Goal: Transaction & Acquisition: Purchase product/service

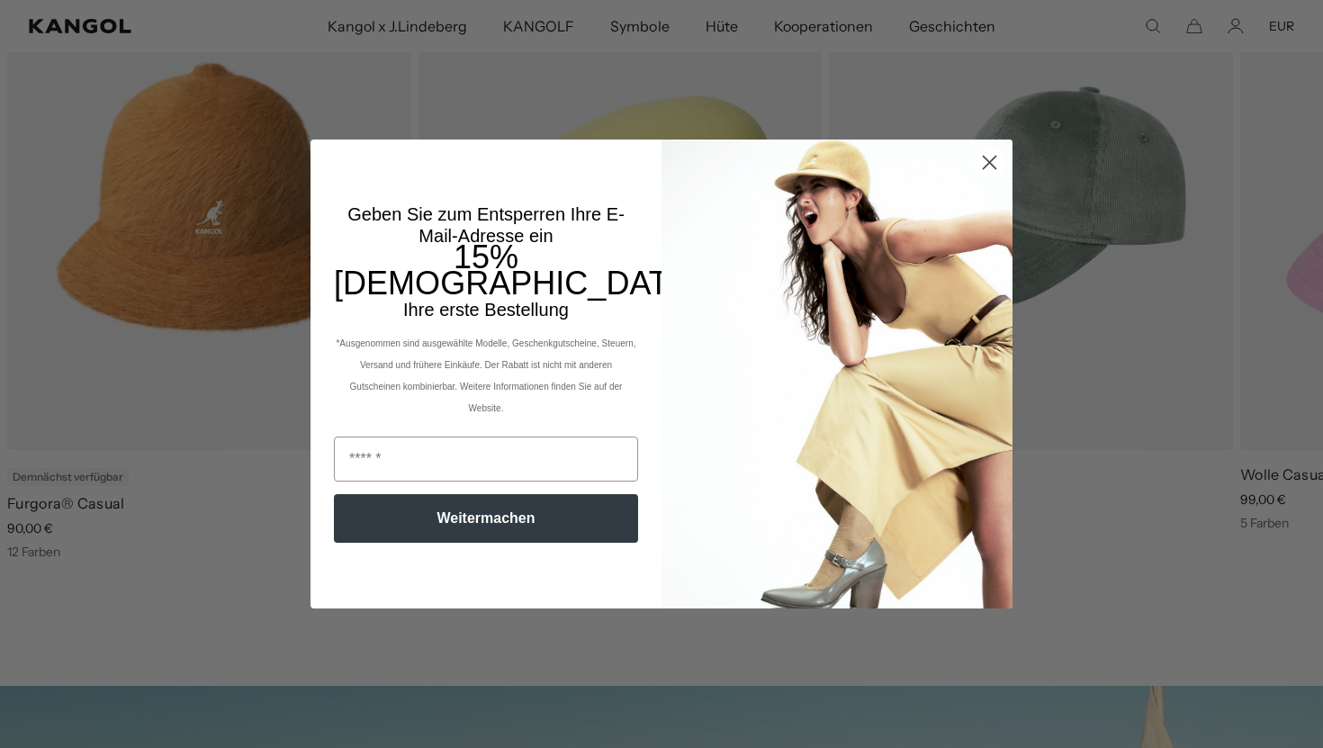
click at [989, 160] on circle "Dialog schließen" at bounding box center [990, 163] width 30 height 30
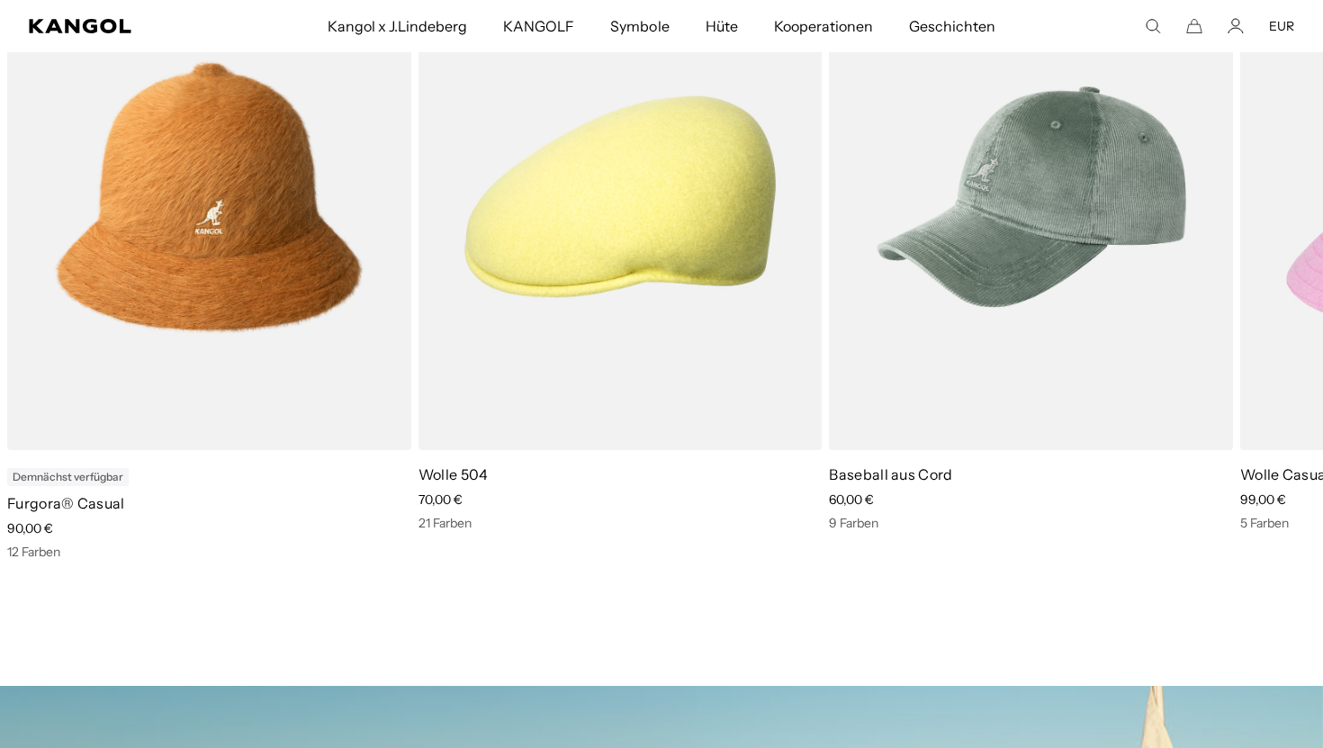
scroll to position [0, 371]
click at [1275, 259] on icon at bounding box center [1280, 266] width 29 height 29
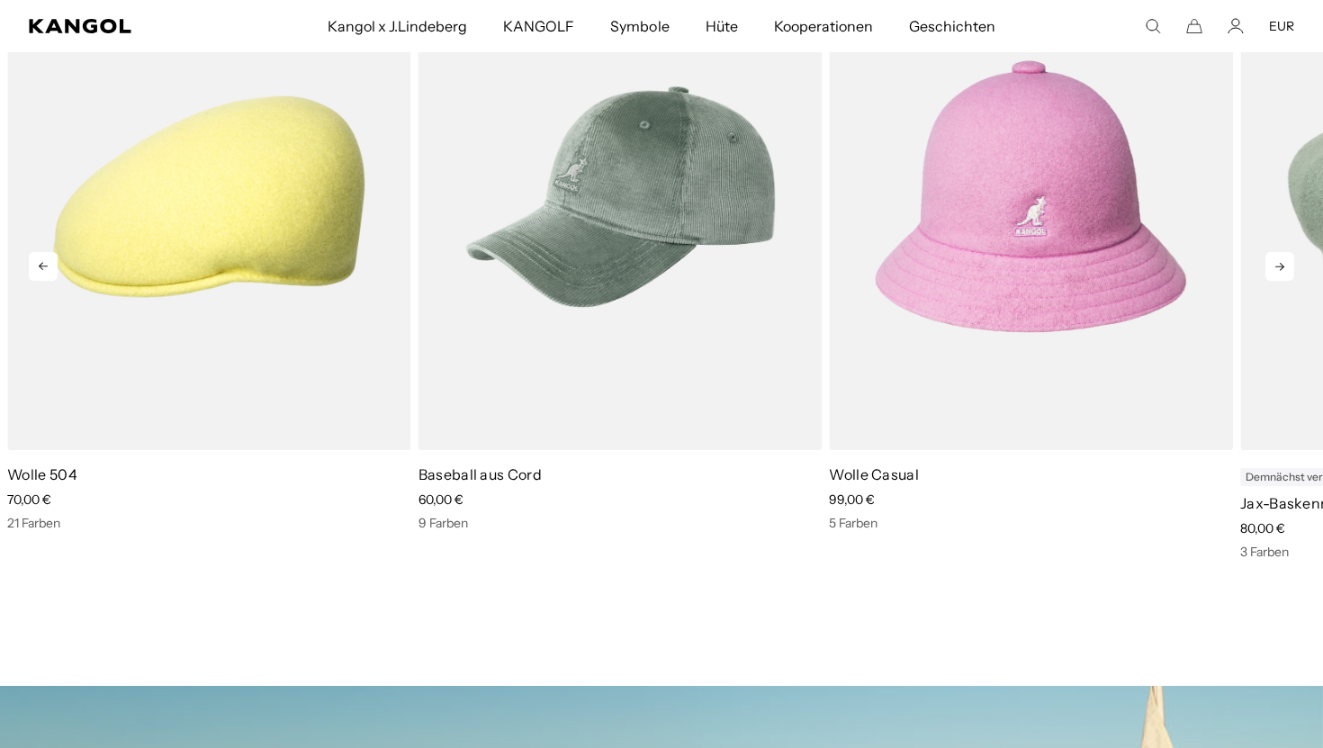
click at [1275, 259] on icon at bounding box center [1280, 266] width 29 height 29
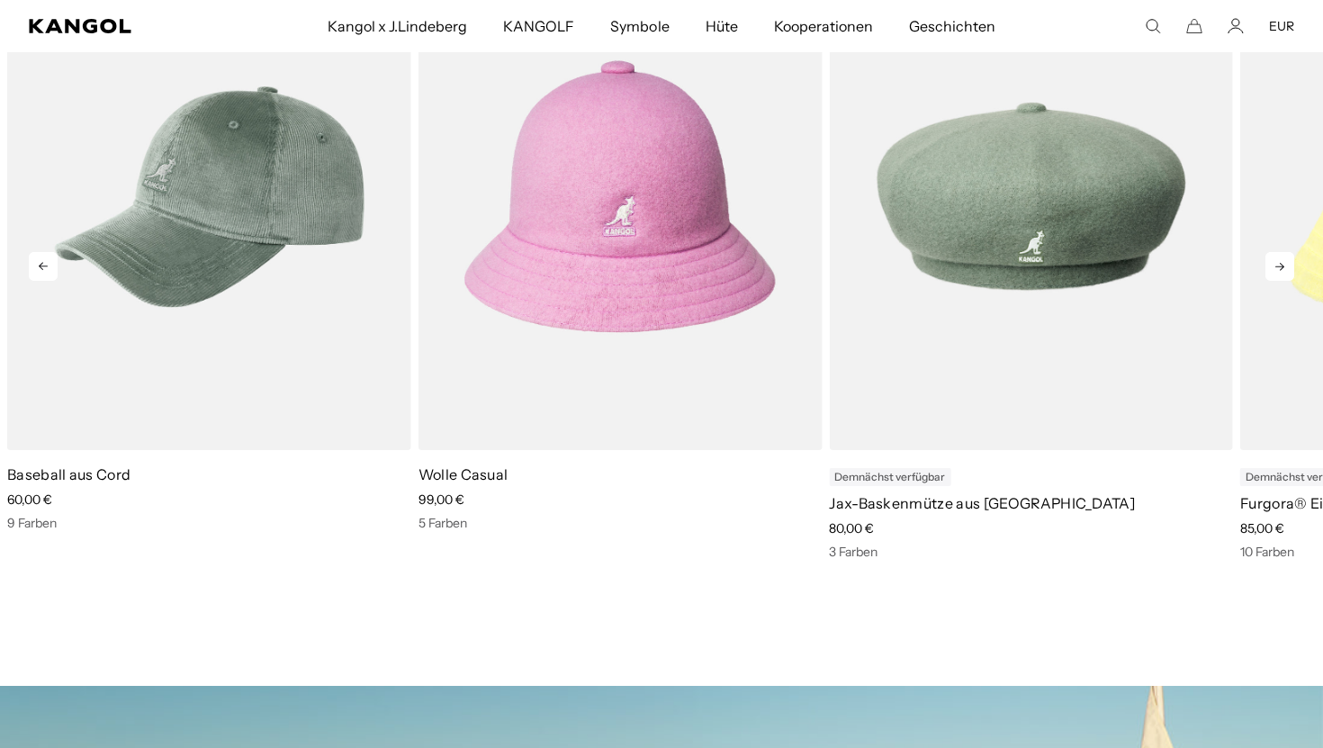
click at [1275, 259] on icon at bounding box center [1280, 266] width 29 height 29
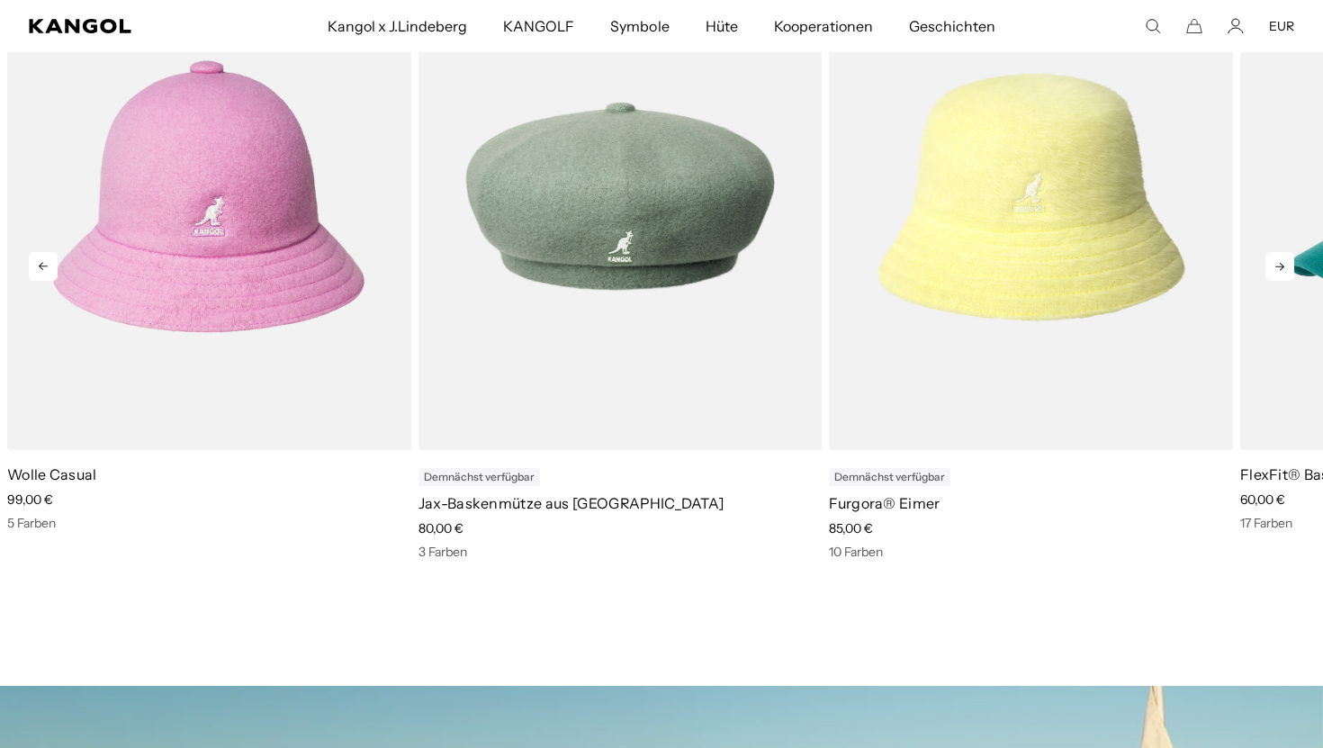
scroll to position [0, 0]
click at [1275, 259] on icon at bounding box center [1280, 266] width 29 height 29
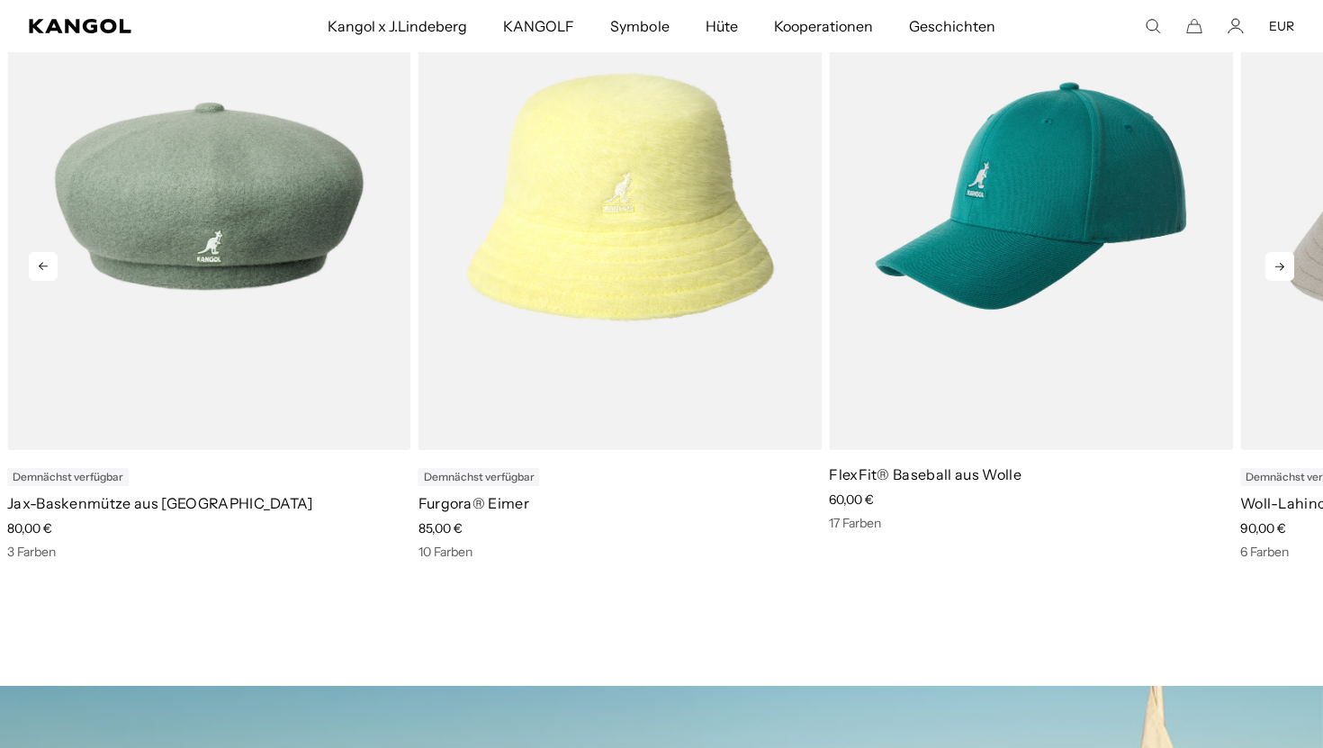
click at [1275, 259] on icon at bounding box center [1280, 266] width 29 height 29
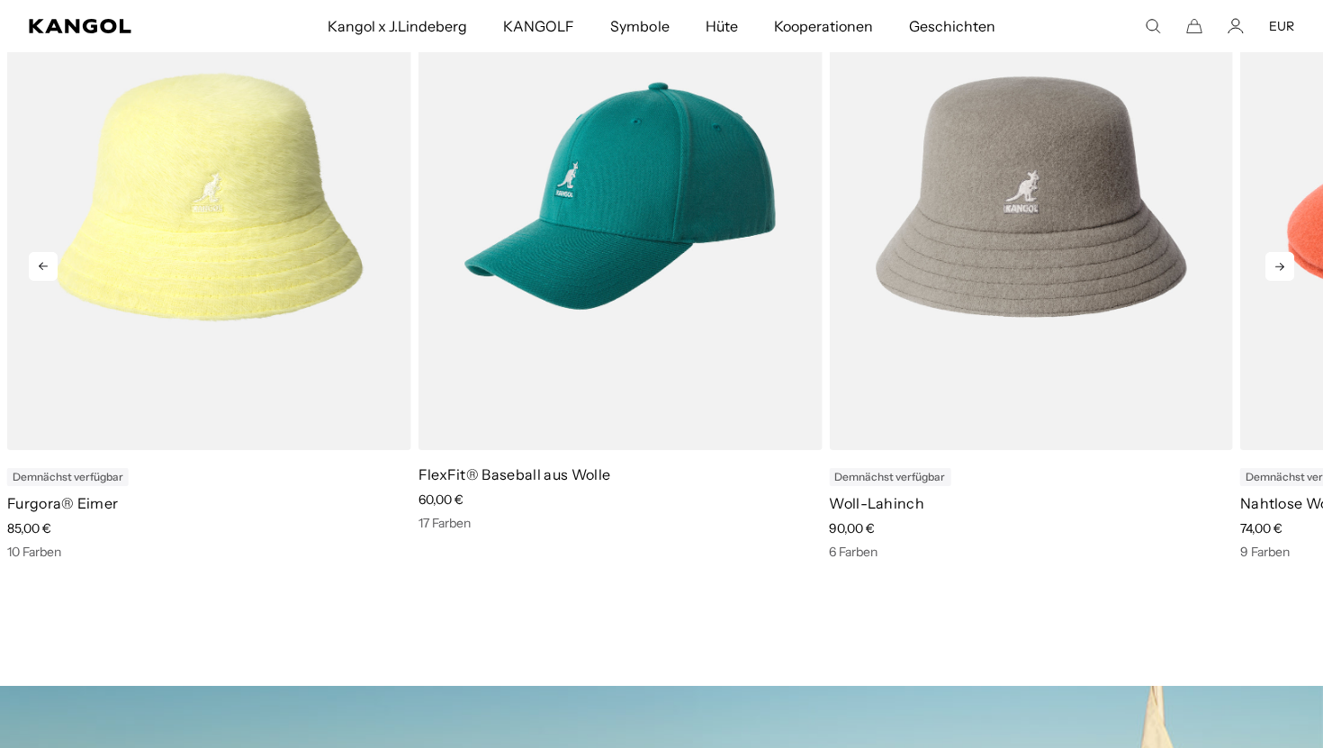
click at [1275, 259] on icon at bounding box center [1280, 266] width 29 height 29
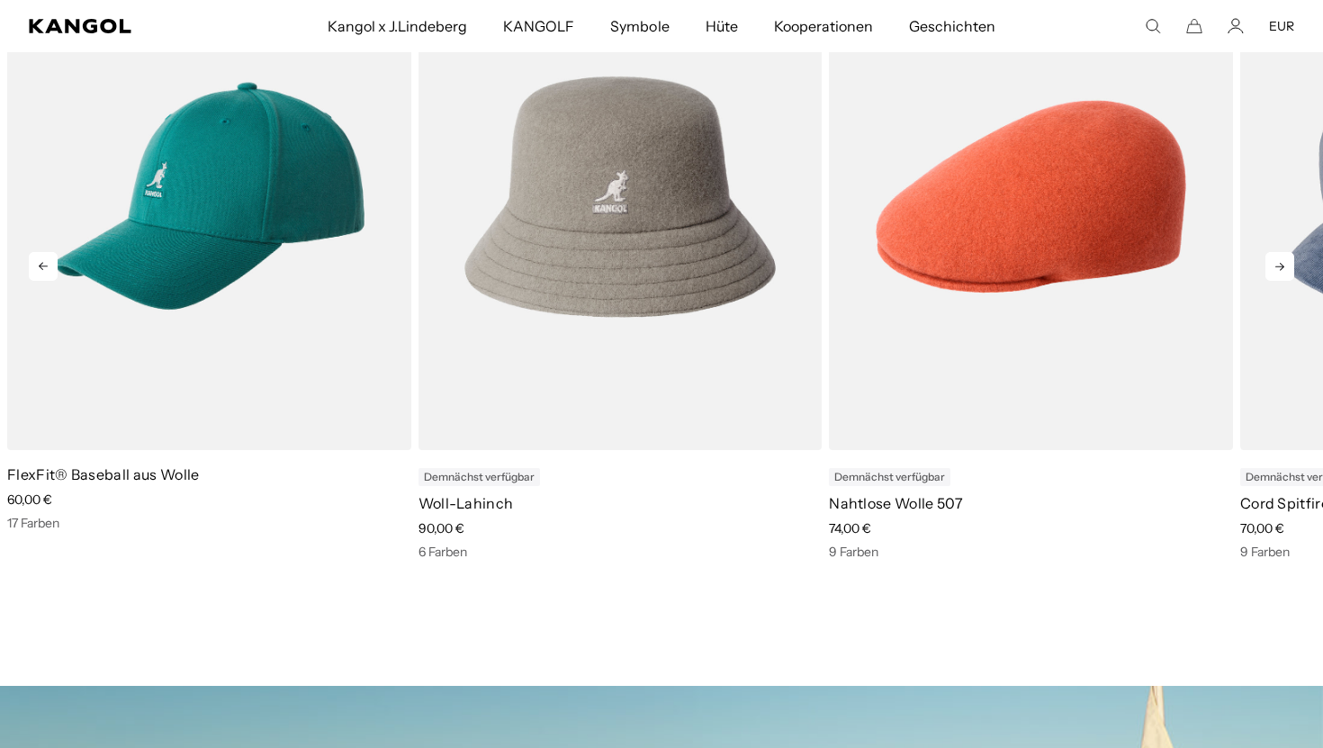
click at [1275, 259] on icon at bounding box center [1280, 266] width 29 height 29
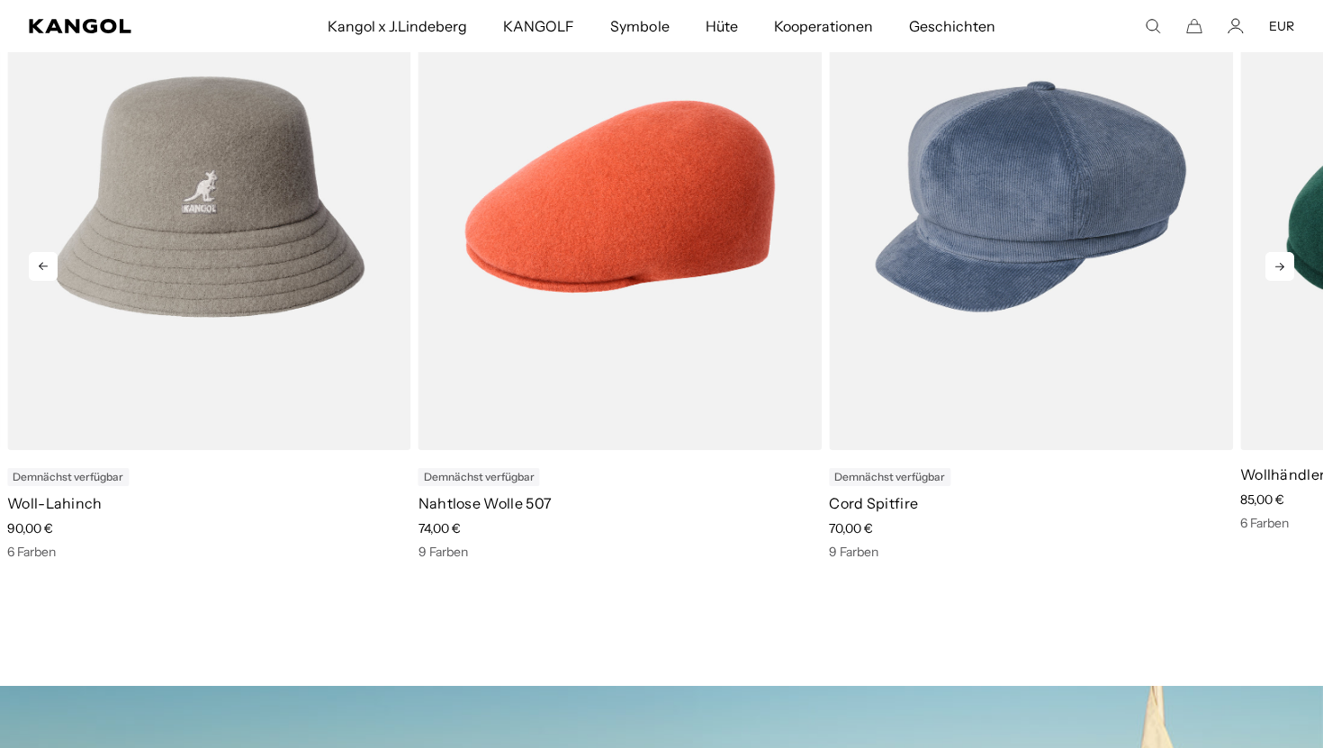
click at [1275, 259] on icon at bounding box center [1280, 266] width 29 height 29
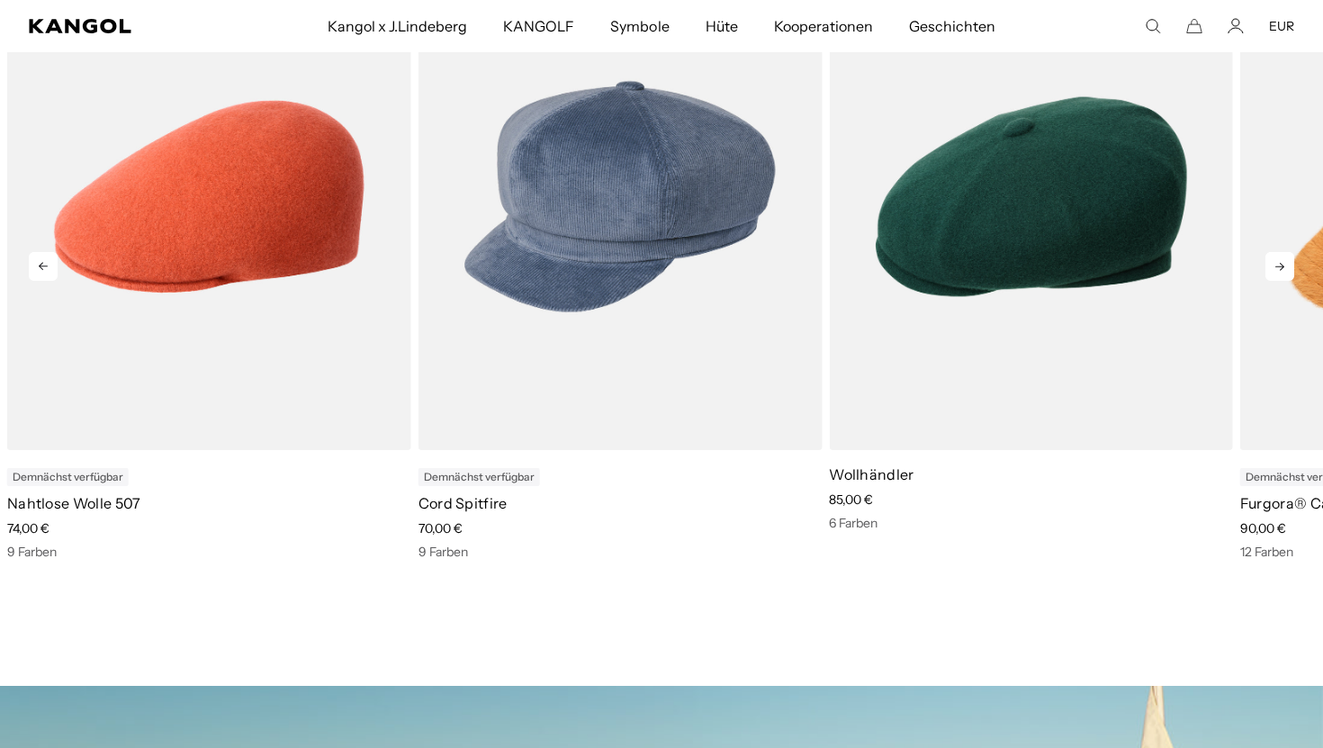
scroll to position [0, 371]
click at [1275, 259] on icon at bounding box center [1280, 266] width 29 height 29
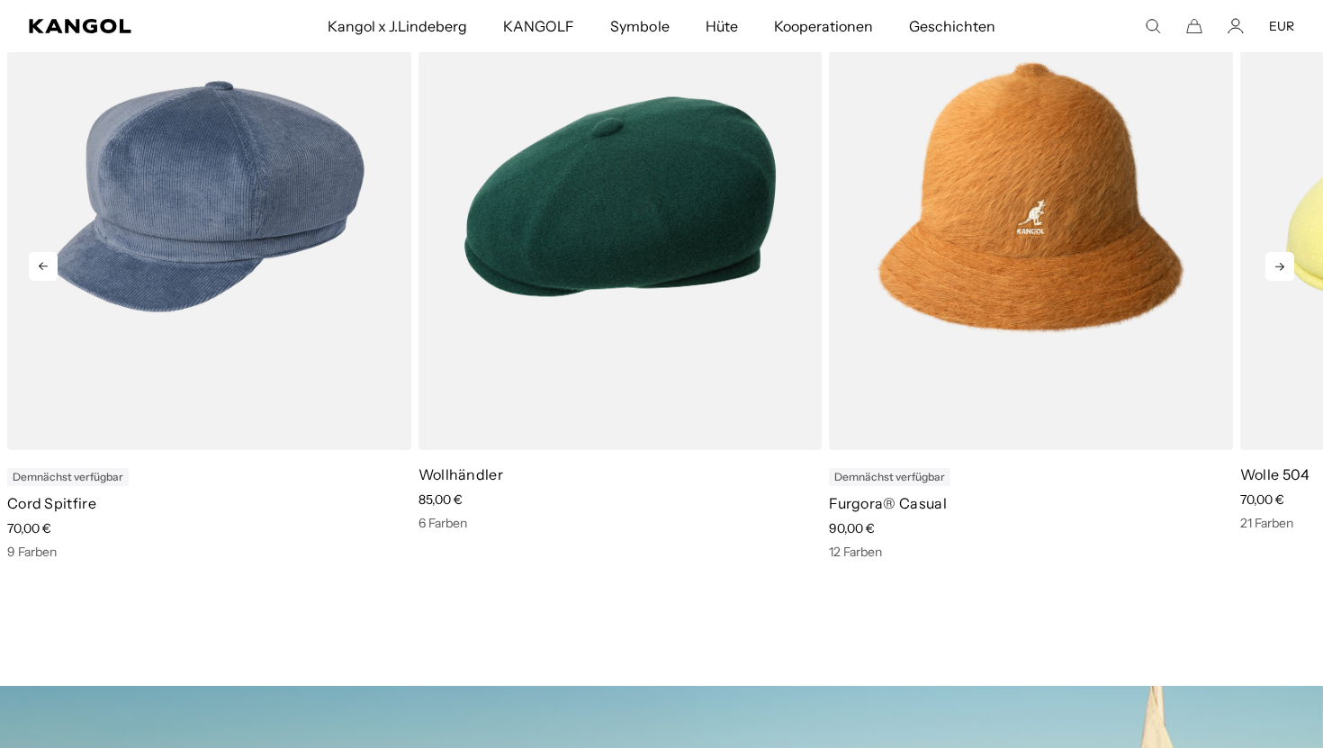
click at [1275, 259] on icon at bounding box center [1280, 266] width 29 height 29
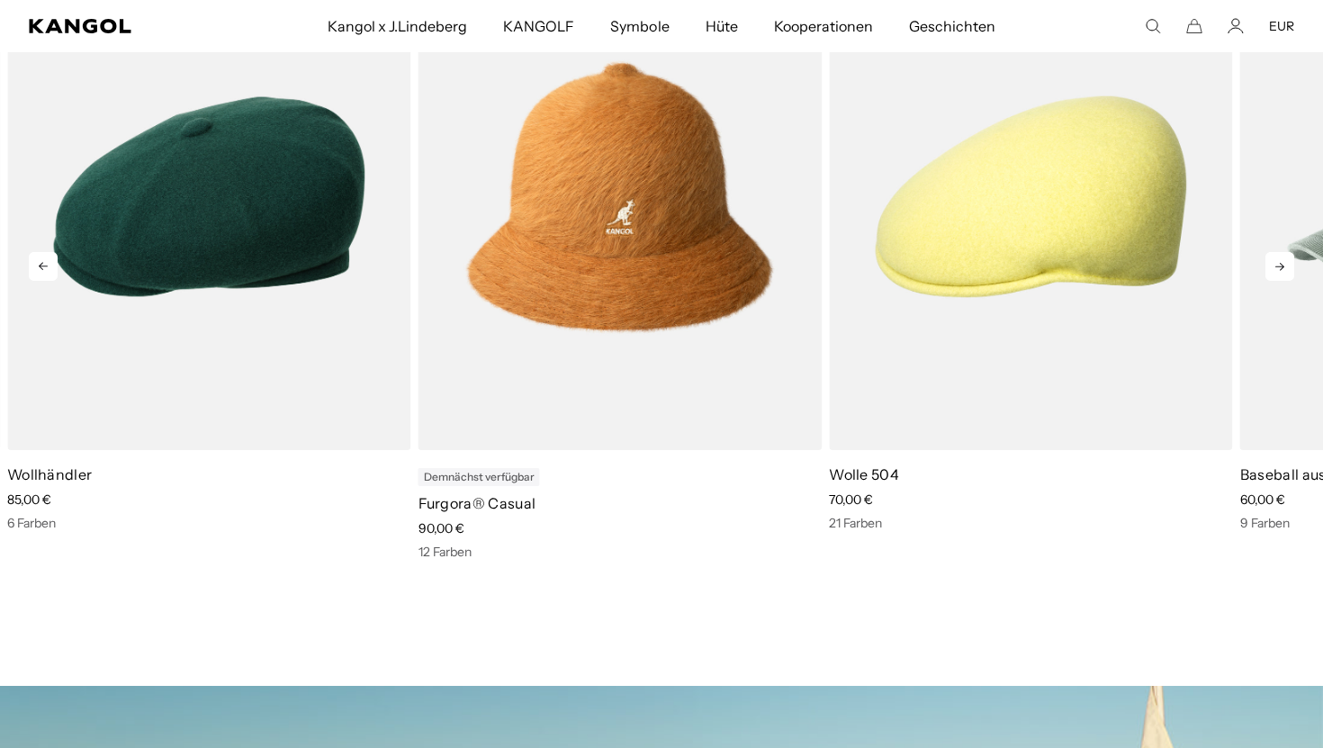
click at [1275, 259] on icon at bounding box center [1280, 266] width 29 height 29
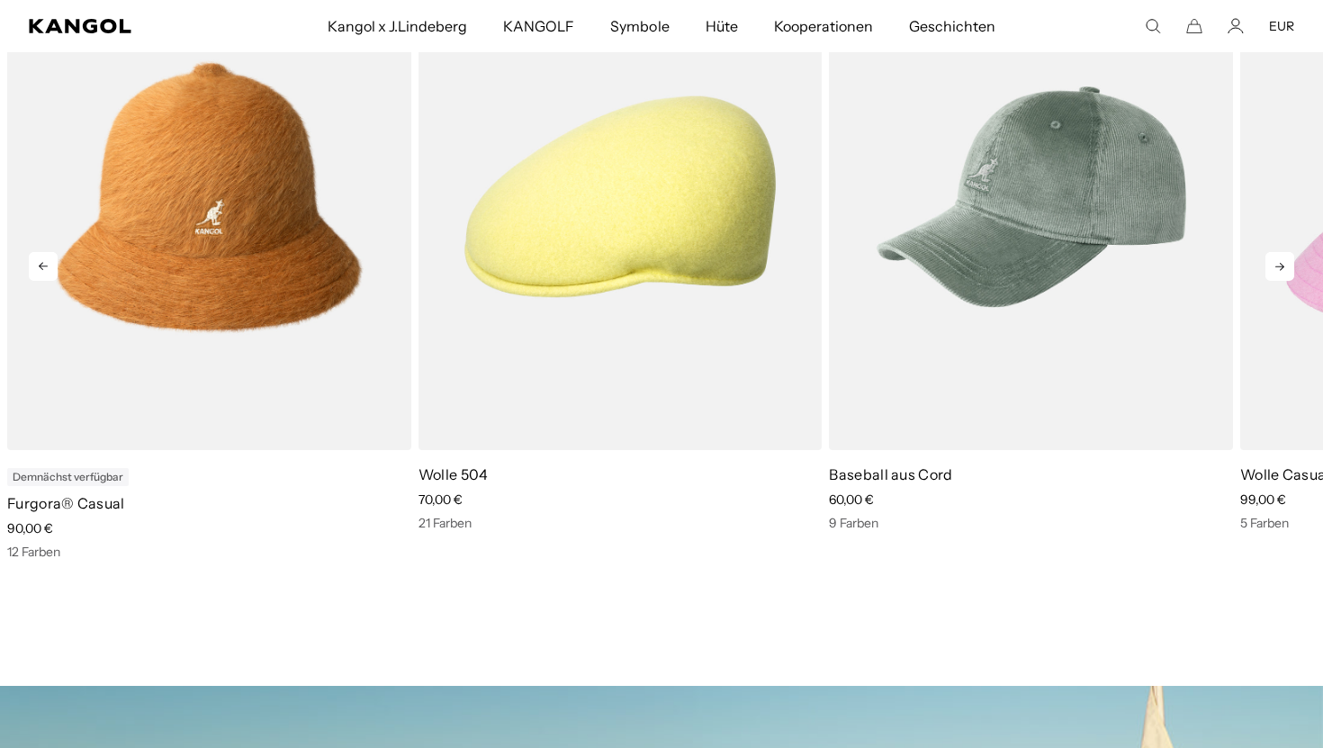
click at [1275, 259] on icon at bounding box center [1280, 266] width 29 height 29
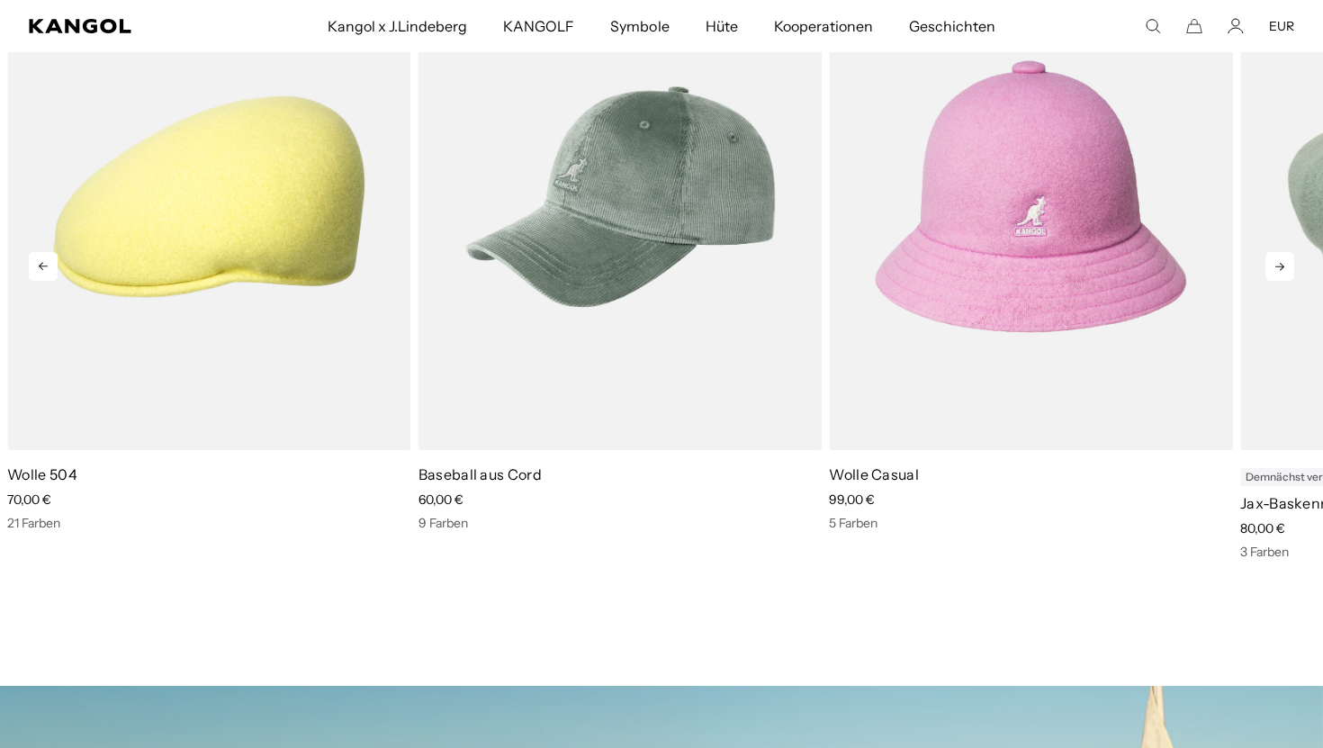
click at [1275, 259] on icon at bounding box center [1280, 266] width 29 height 29
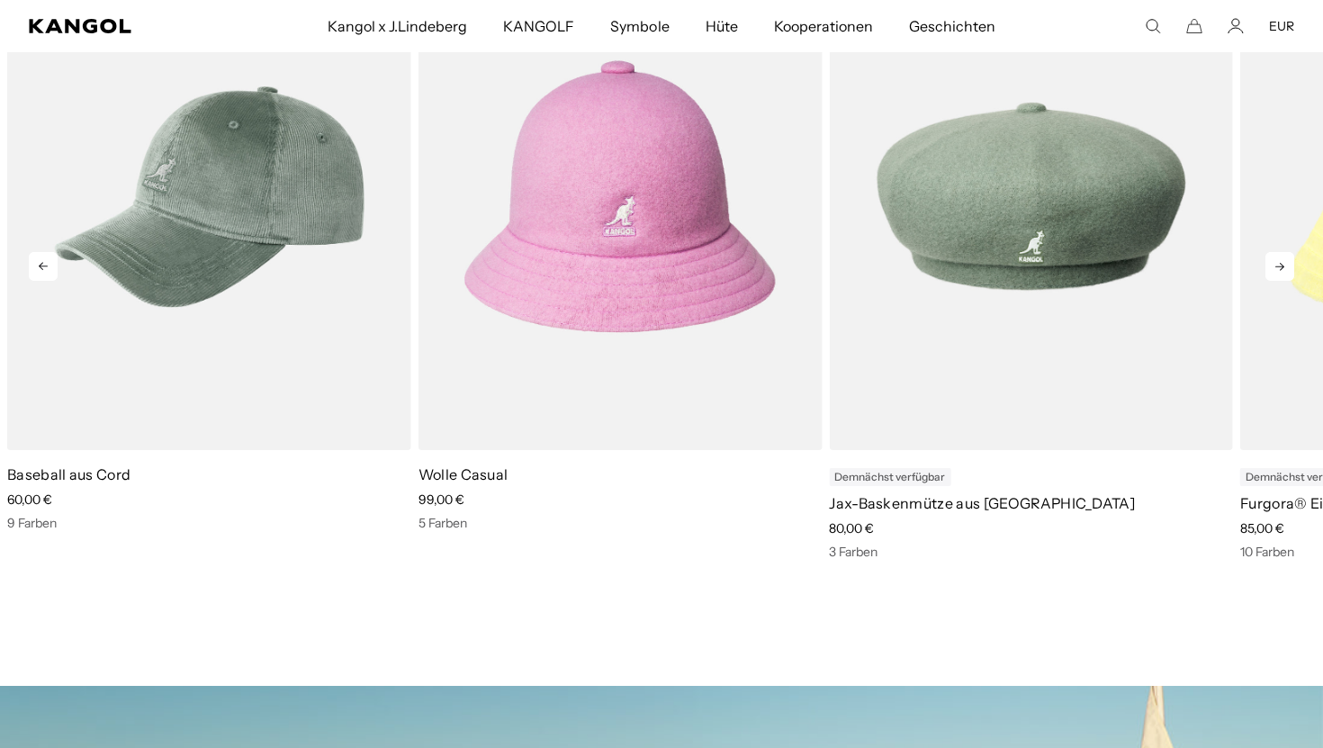
click at [1275, 259] on icon at bounding box center [1280, 266] width 29 height 29
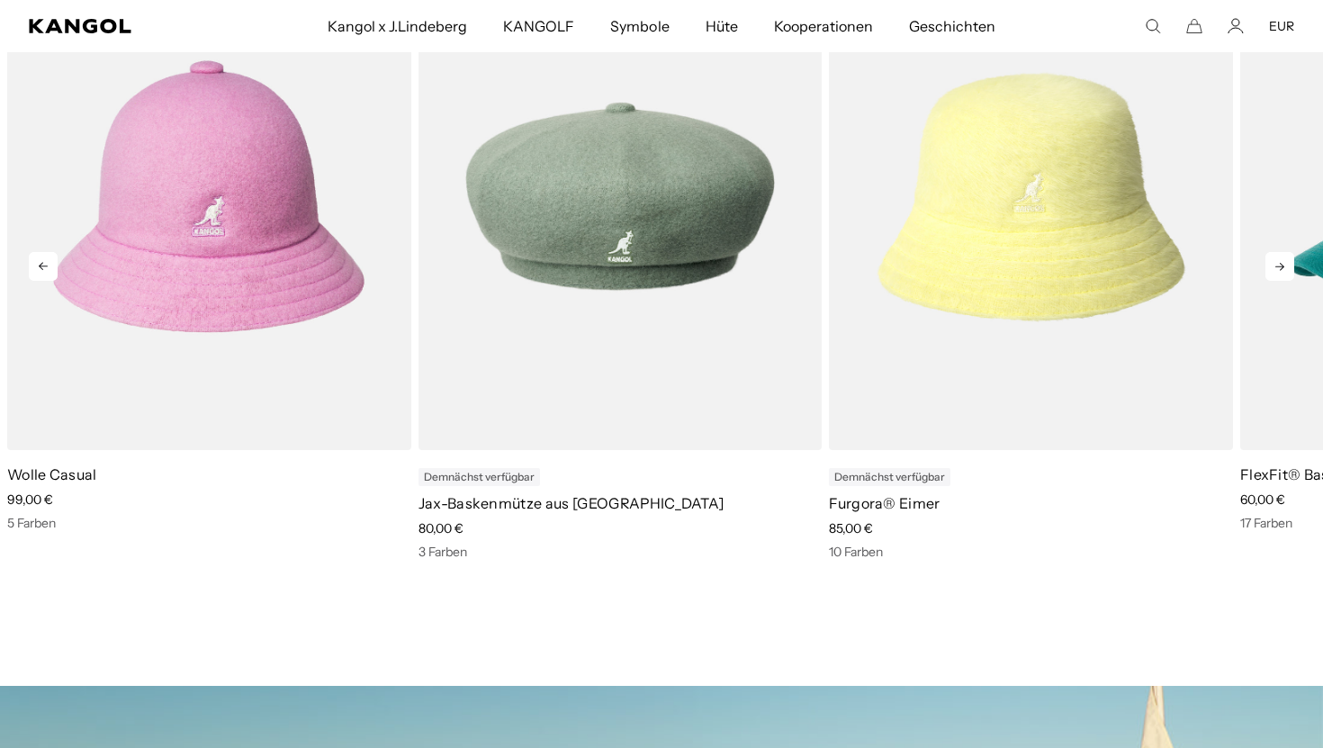
click at [1275, 259] on icon at bounding box center [1280, 266] width 29 height 29
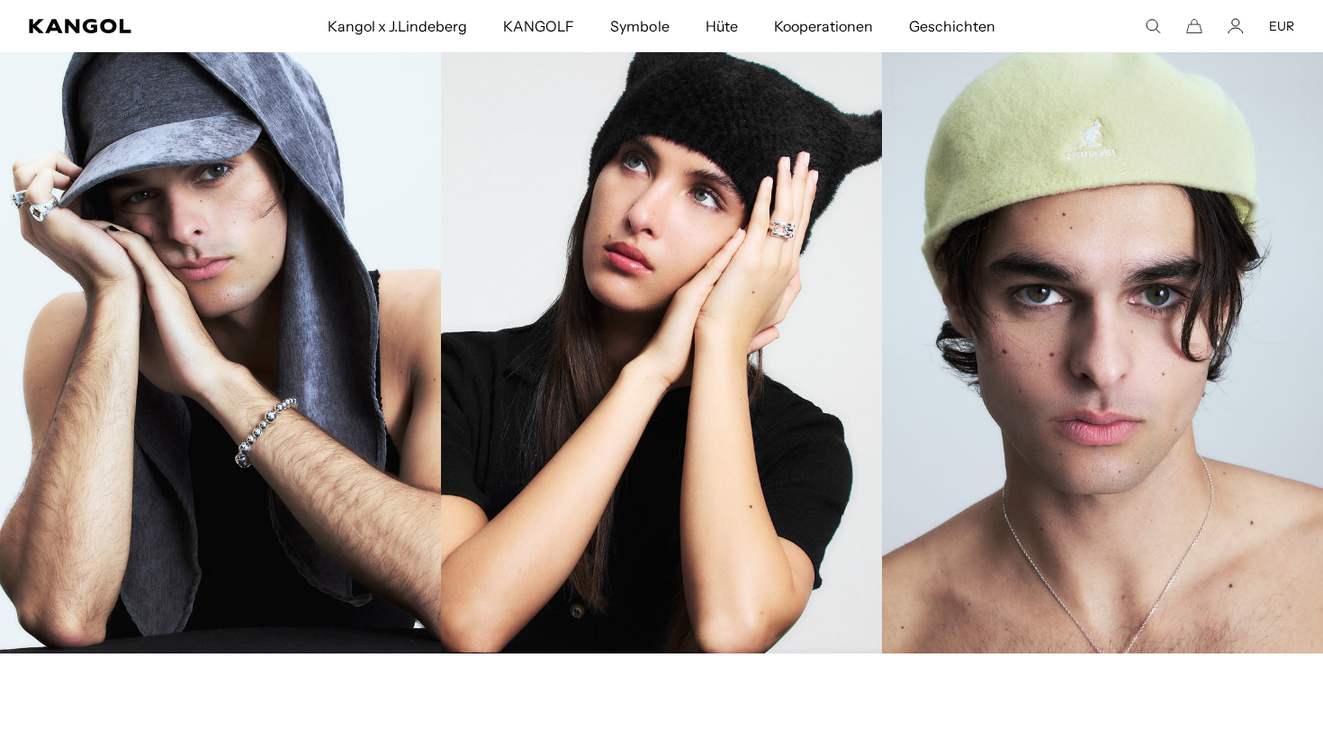
scroll to position [2162, 0]
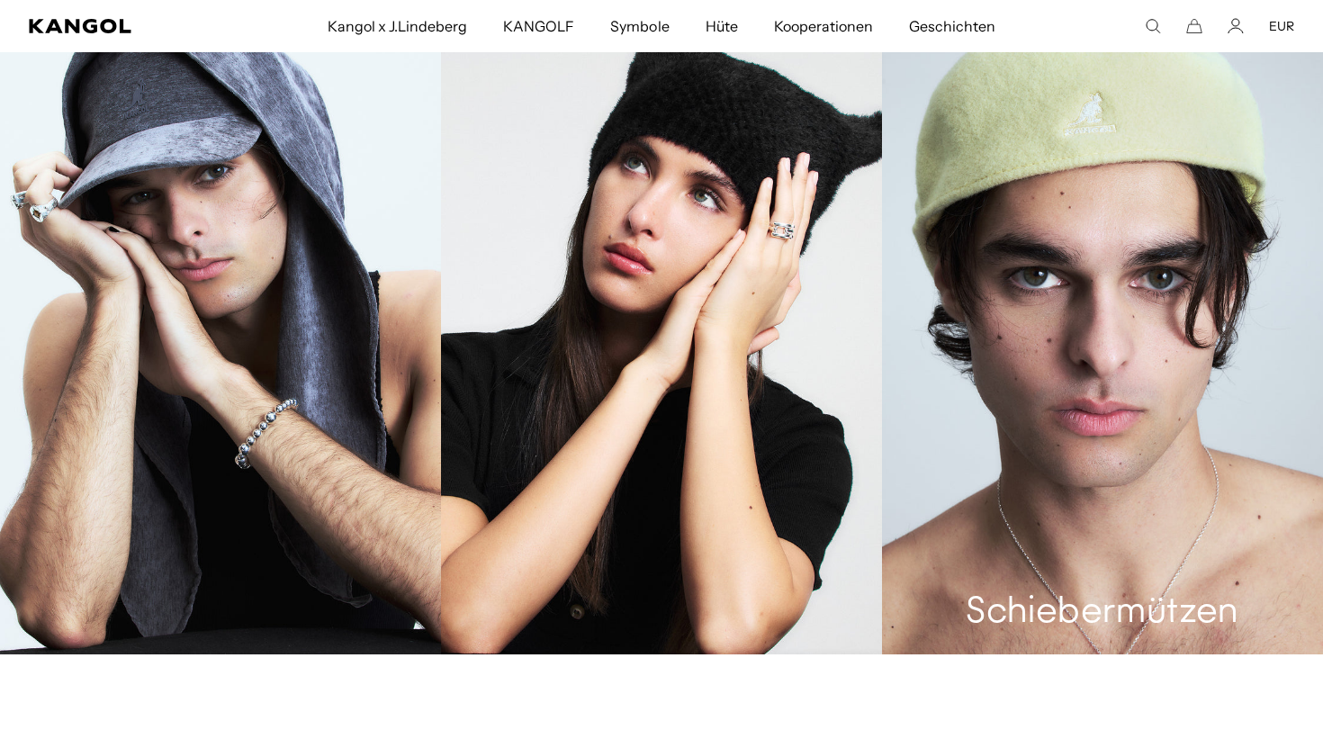
click at [1011, 430] on link "Schiebermützen" at bounding box center [1102, 324] width 441 height 662
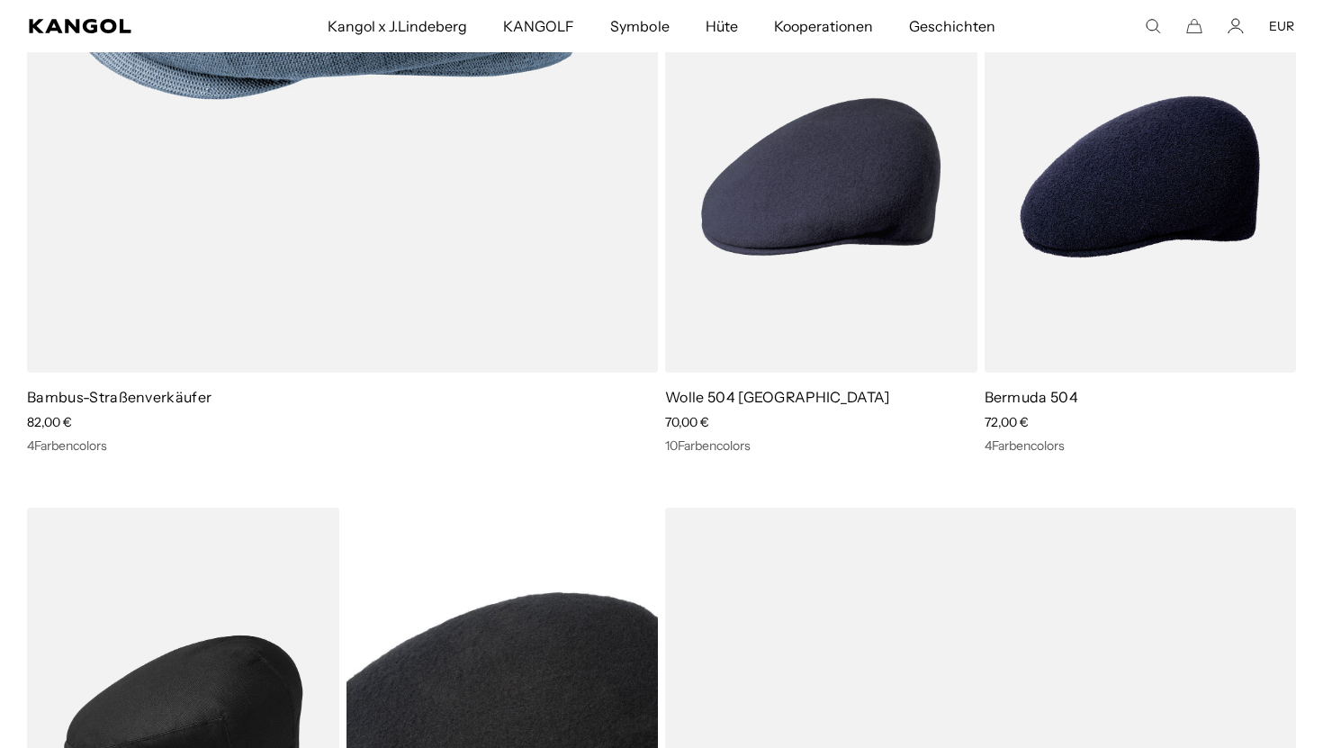
scroll to position [5833, 0]
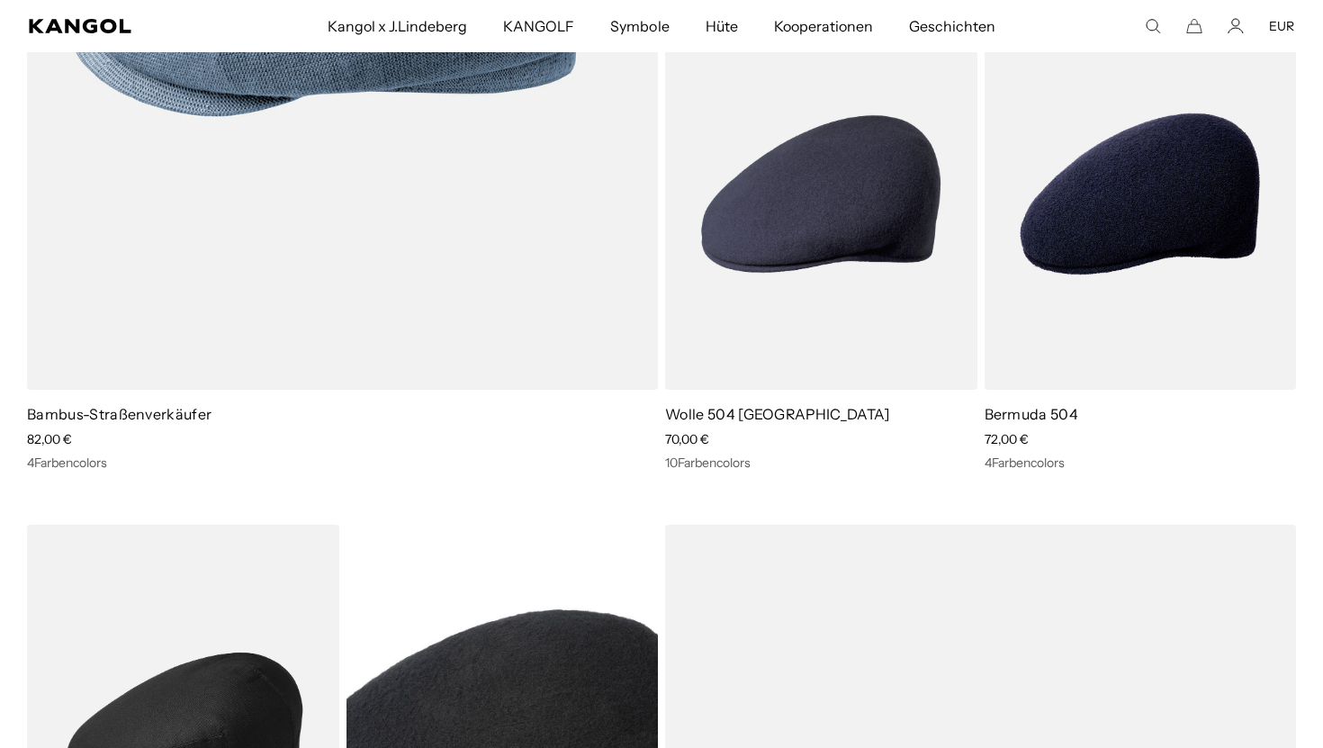
click at [0, 0] on img at bounding box center [0, 0] width 0 height 0
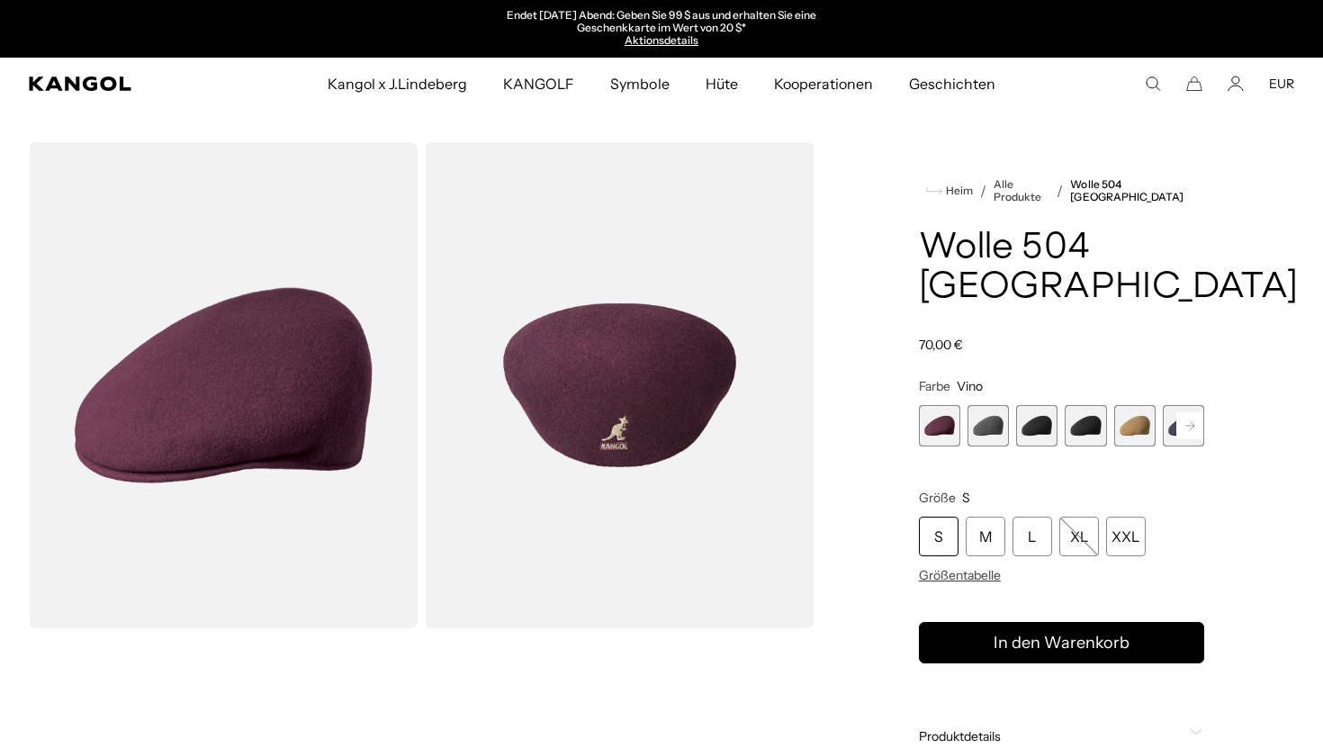
click at [605, 415] on img "Galerie-Viewer" at bounding box center [619, 385] width 389 height 486
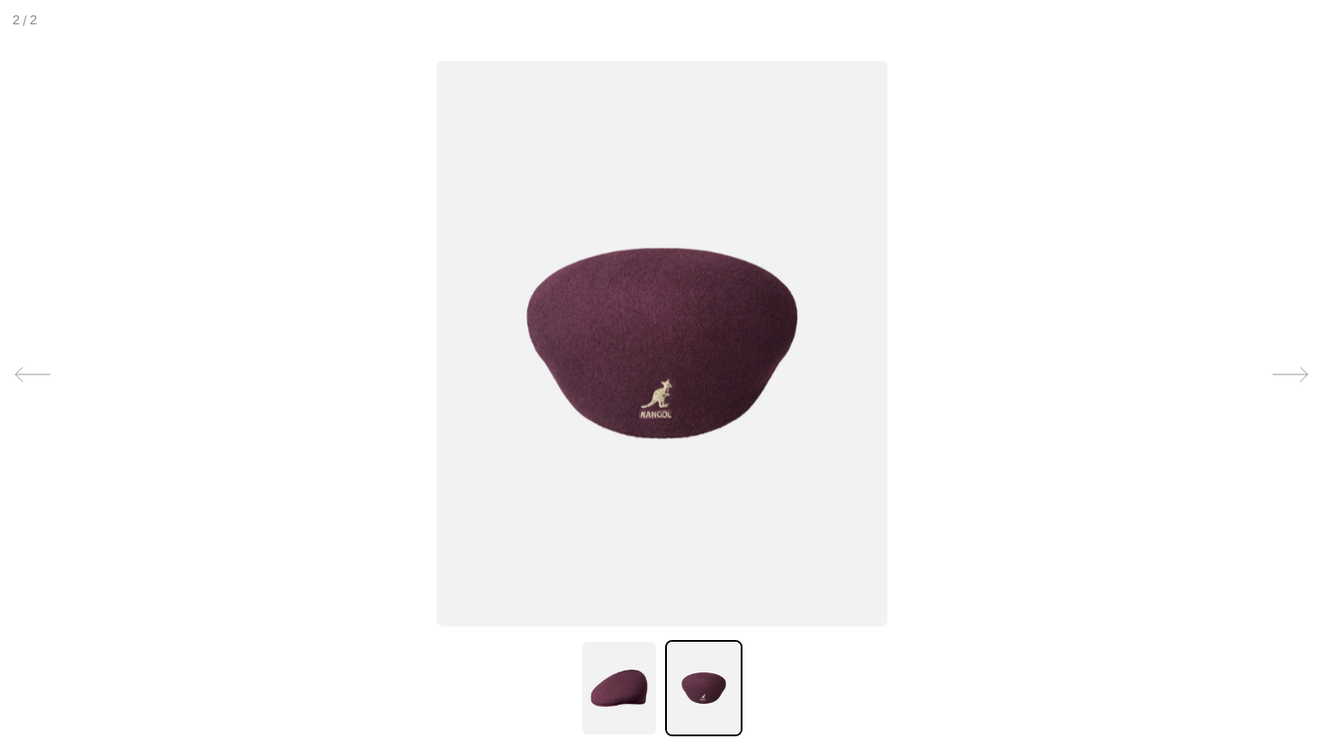
click at [647, 402] on img at bounding box center [662, 342] width 451 height 565
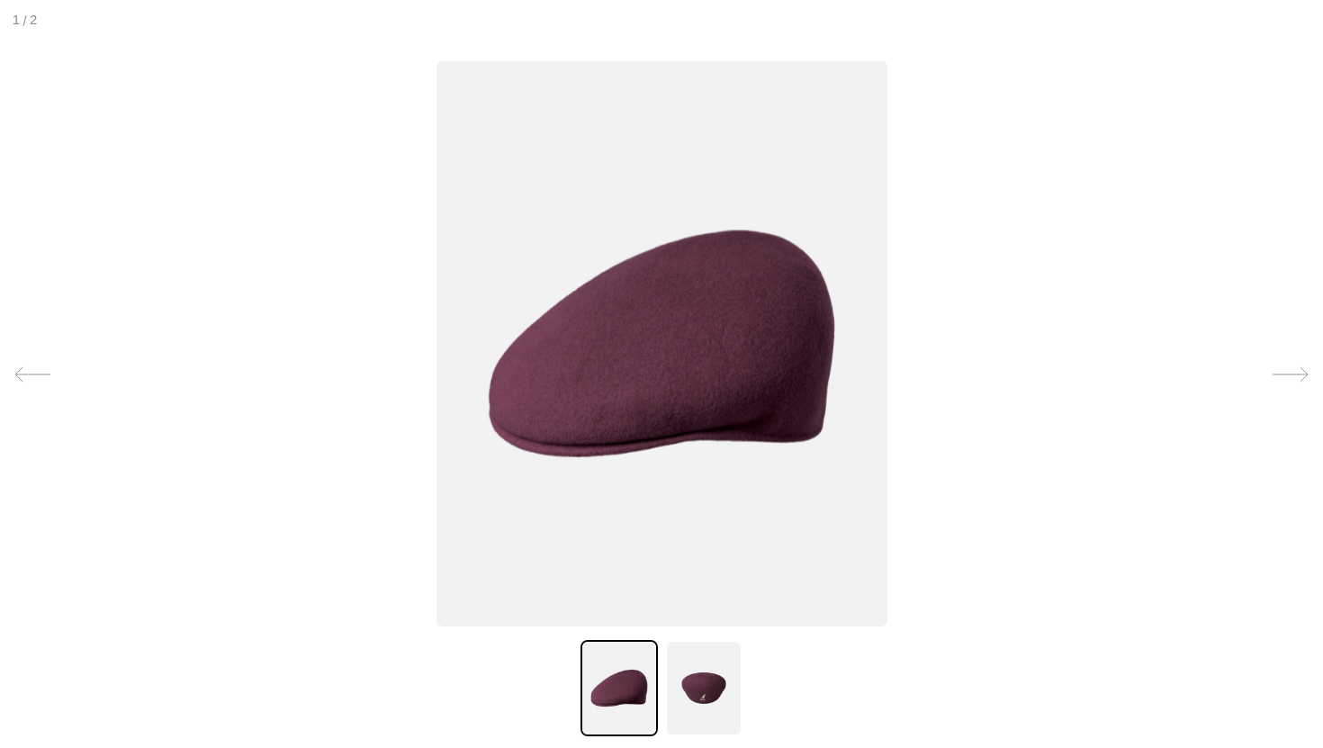
scroll to position [0, 371]
click at [1291, 377] on icon at bounding box center [1291, 375] width 36 height 36
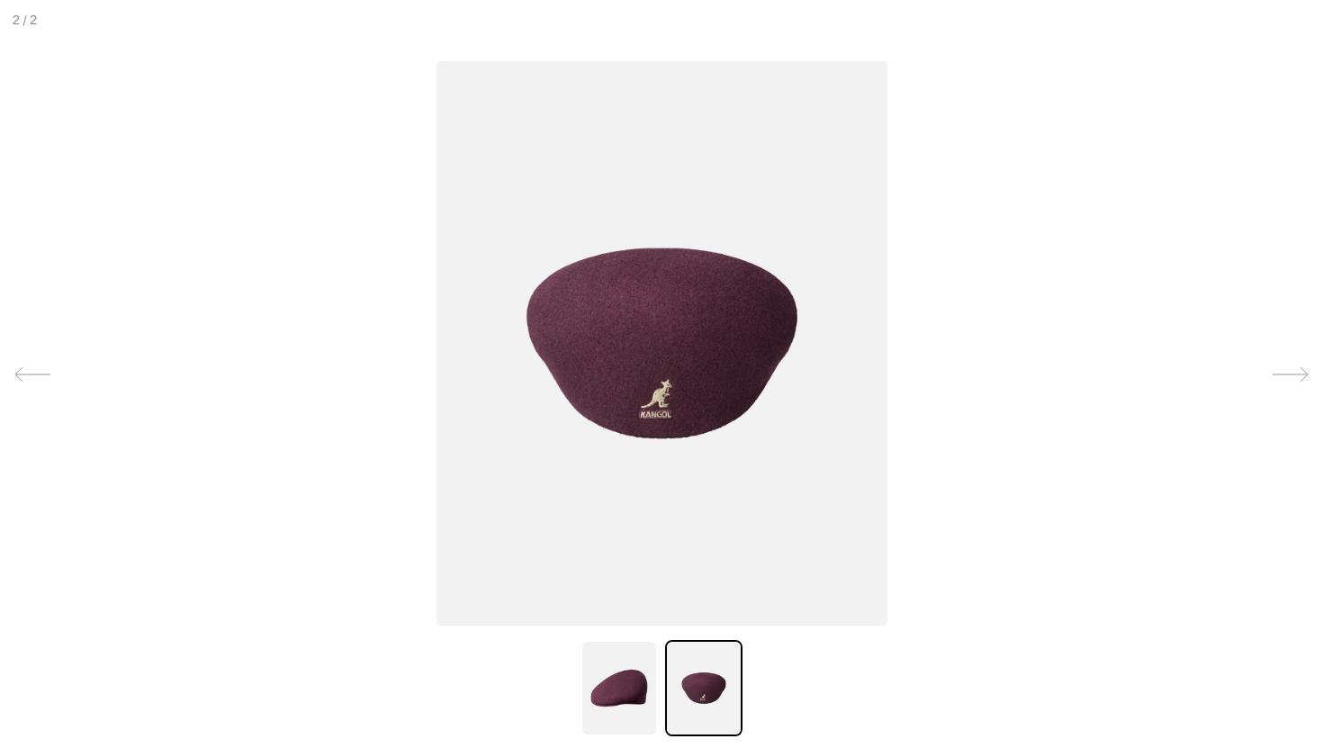
click at [684, 420] on img at bounding box center [662, 342] width 451 height 565
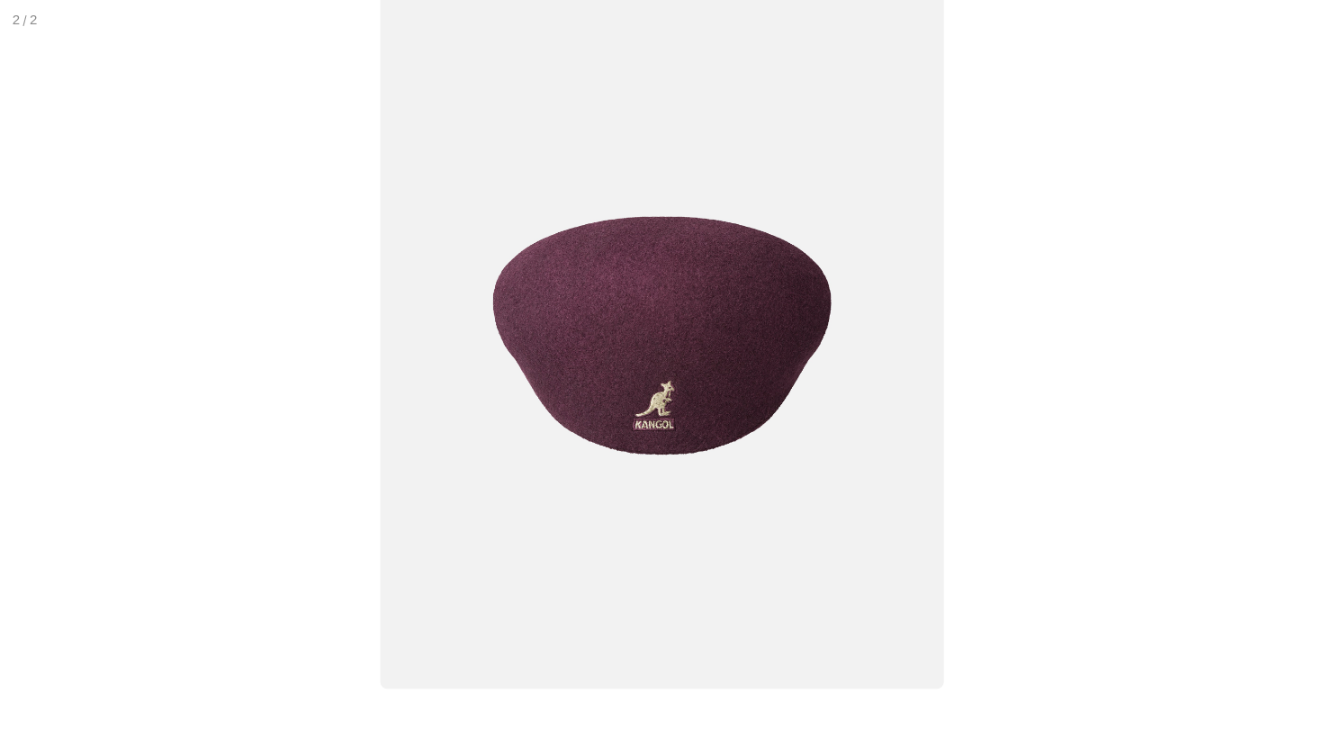
click at [663, 411] on img at bounding box center [662, 335] width 564 height 707
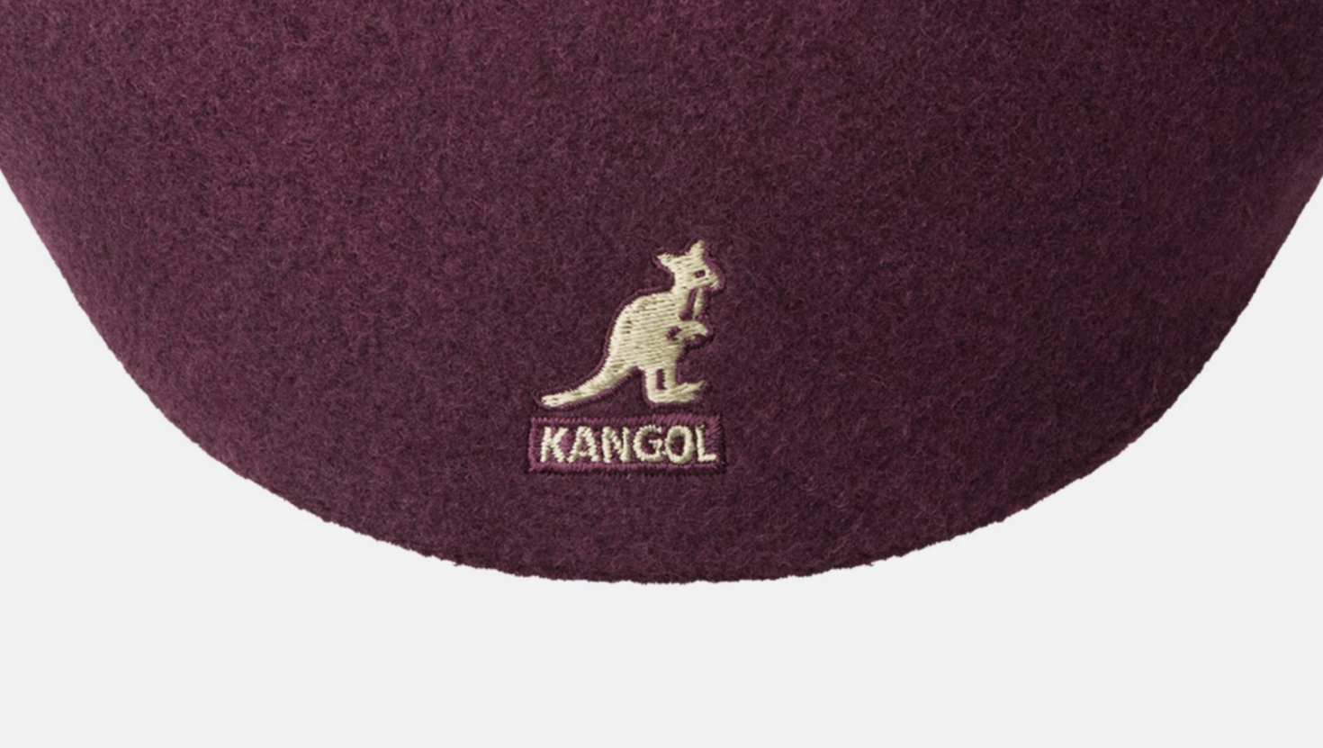
click at [771, 384] on img at bounding box center [661, 285] width 1287 height 1612
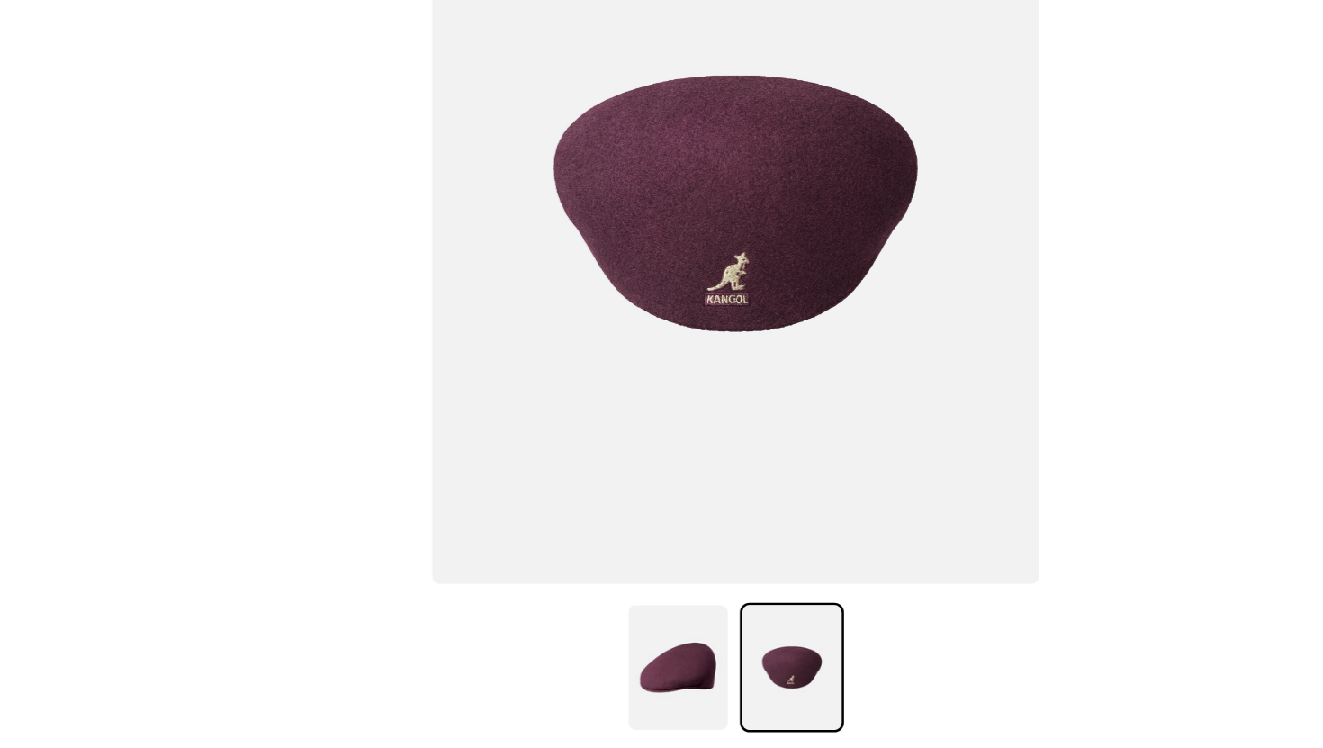
click at [771, 363] on img at bounding box center [662, 342] width 451 height 565
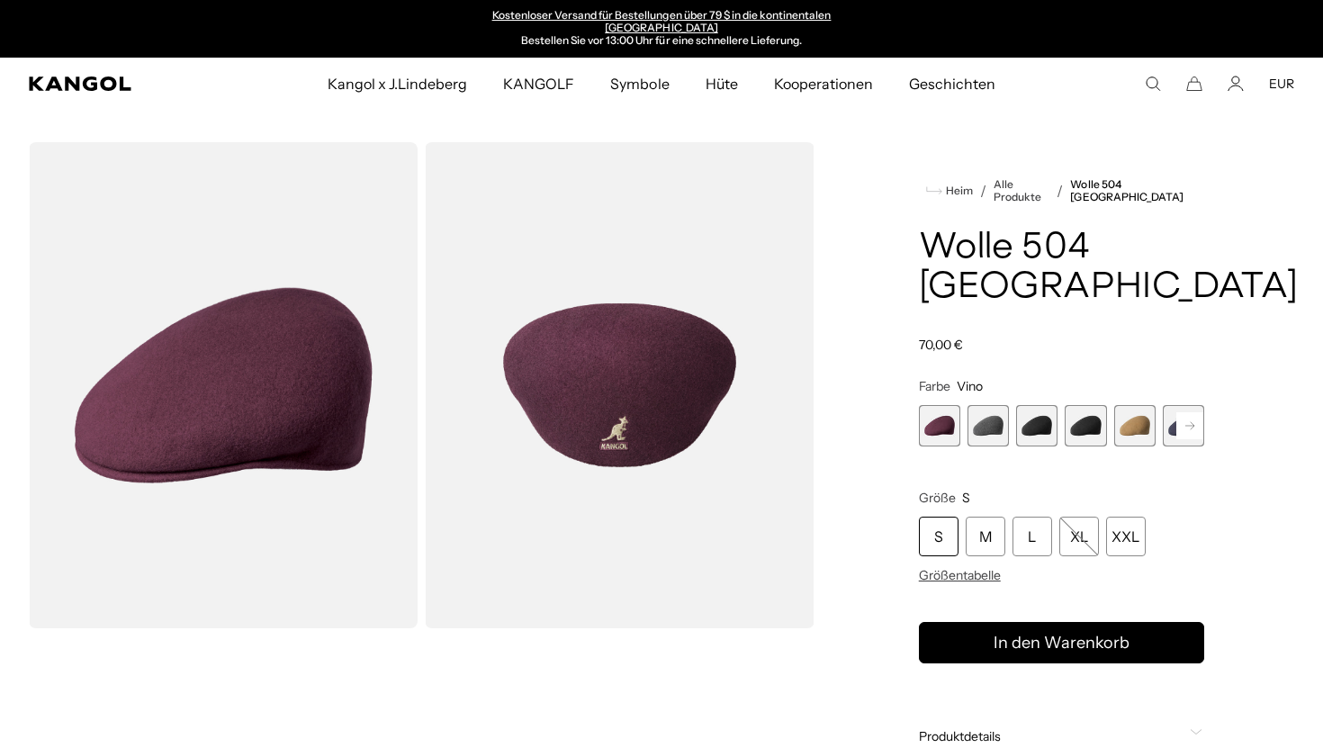
click at [98, 101] on comp-header "Kangol x J.Lindeberg Kangol x J.Lindeberg Herren Alle ansehen Kopfbedeckungen O…" at bounding box center [661, 84] width 1323 height 52
click at [105, 83] on icon "Kangol" at bounding box center [81, 84] width 104 height 14
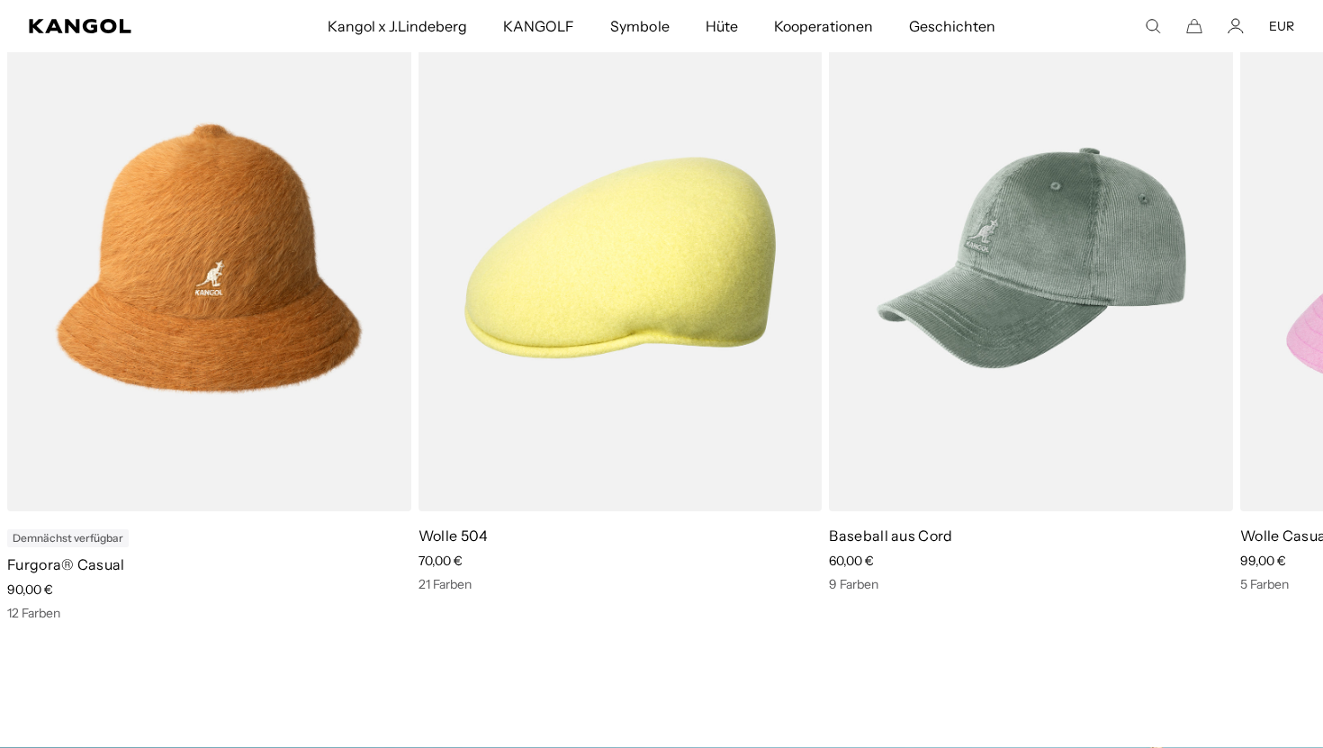
scroll to position [0, 371]
